Goal: Information Seeking & Learning: Learn about a topic

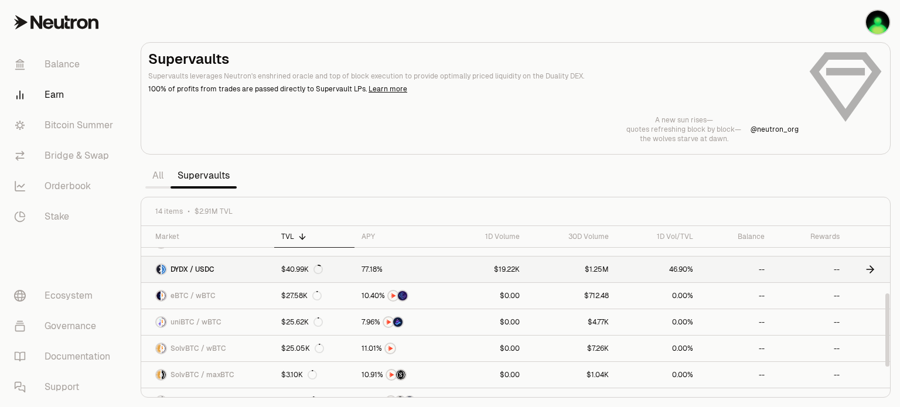
scroll to position [59, 0]
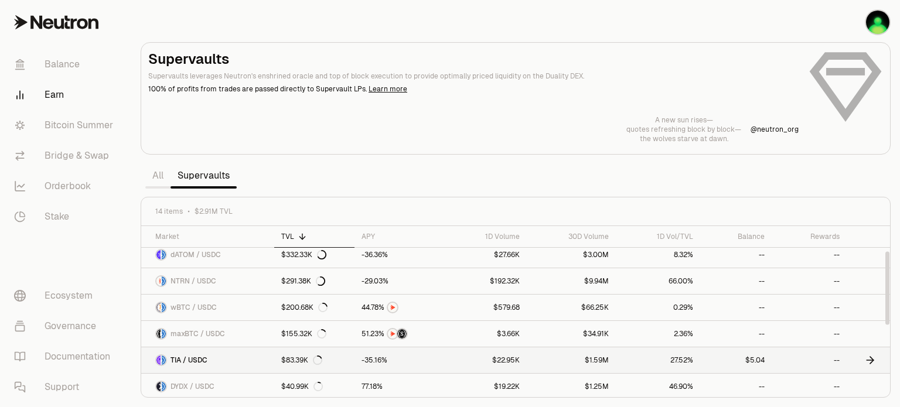
click at [872, 358] on icon at bounding box center [872, 360] width 4 height 7
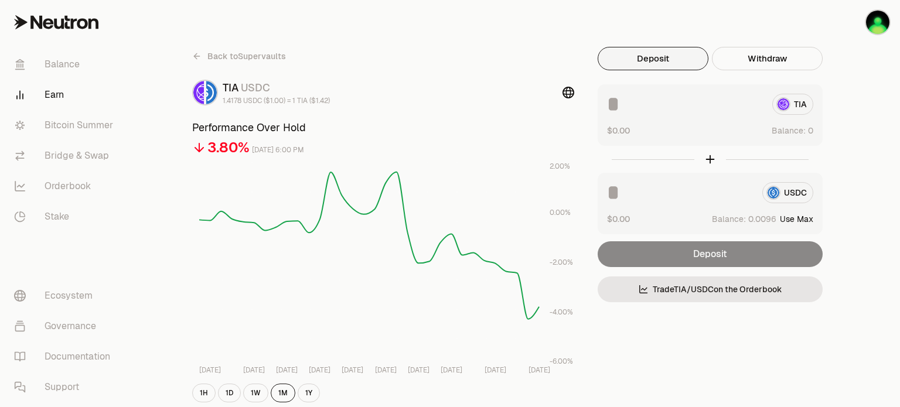
click at [216, 56] on span "Back to Supervaults" at bounding box center [246, 56] width 79 height 12
